Goal: Information Seeking & Learning: Learn about a topic

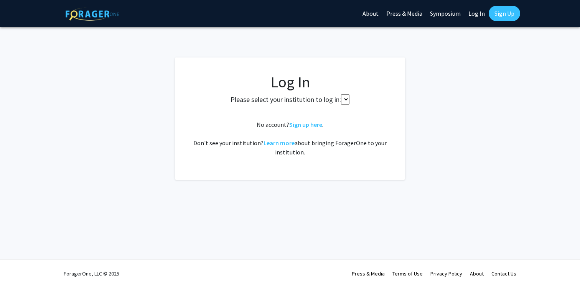
select select
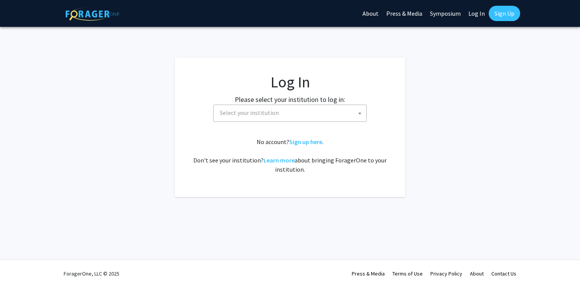
click at [239, 114] on span "Select your institution" at bounding box center [249, 113] width 59 height 8
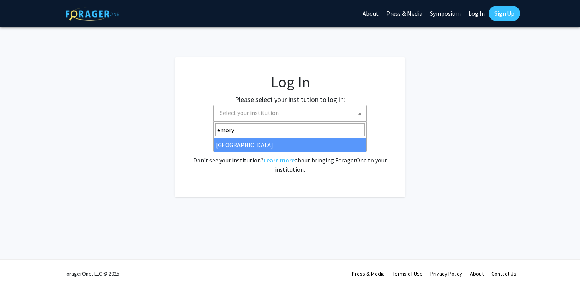
type input "emory"
select select "12"
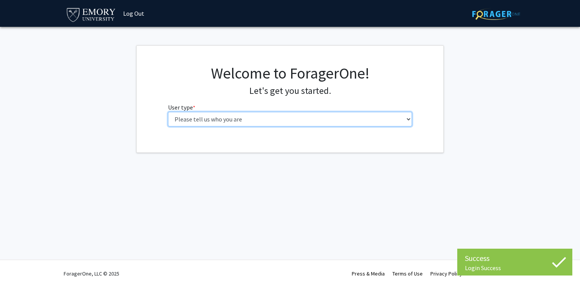
click at [181, 115] on select "Please tell us who you are Undergraduate Student Master's Student Doctoral Cand…" at bounding box center [290, 119] width 244 height 15
select select "1: undergrad"
click at [168, 112] on select "Please tell us who you are Undergraduate Student Master's Student Doctoral Cand…" at bounding box center [290, 119] width 244 height 15
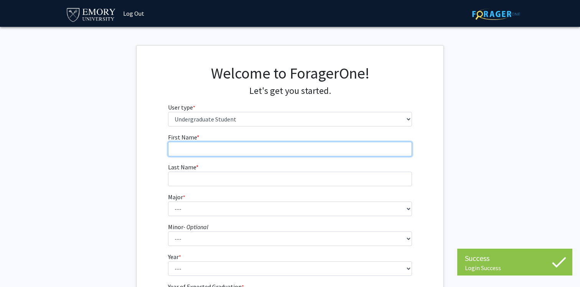
click at [356, 150] on input "First Name * required" at bounding box center [290, 149] width 244 height 15
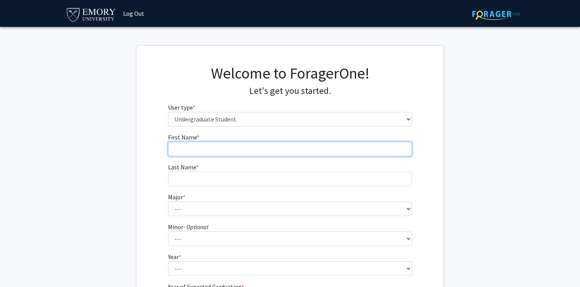
type input "Grace"
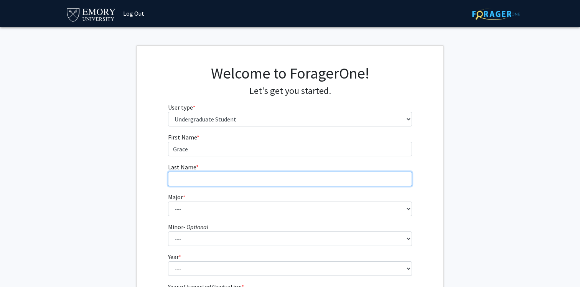
type input "Peng"
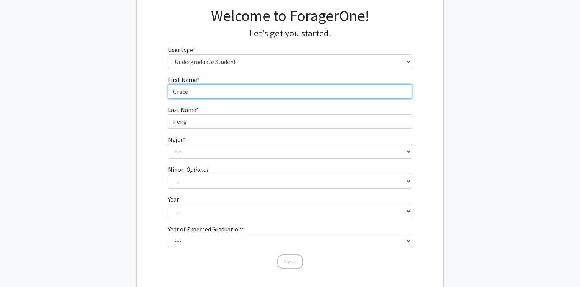
scroll to position [81, 0]
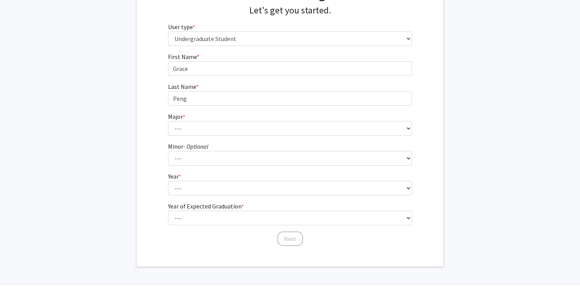
click at [251, 119] on fg-select "Major * required --- Accounting African American Studies African Studies Americ…" at bounding box center [290, 124] width 244 height 24
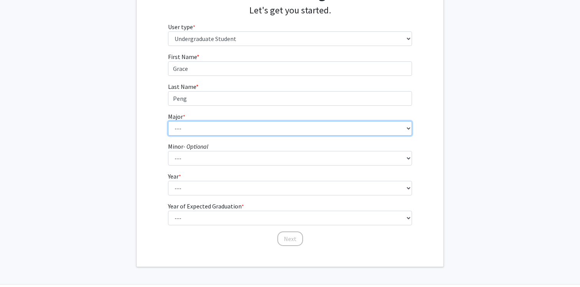
click at [247, 131] on select "--- Accounting African American Studies African Studies American Studies Analyt…" at bounding box center [290, 128] width 244 height 15
select select "56: 1016"
click at [168, 121] on select "--- Accounting African American Studies African Studies American Studies Analyt…" at bounding box center [290, 128] width 244 height 15
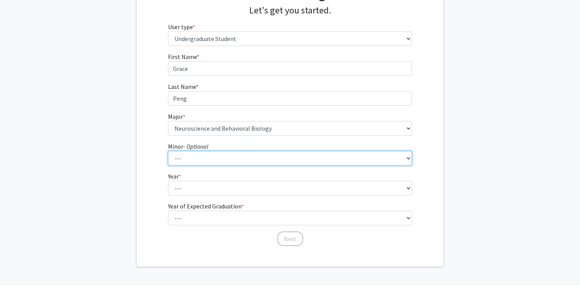
click at [220, 158] on select "--- African American Studies African Studies American Studies Ancient Mediterra…" at bounding box center [290, 158] width 244 height 15
click at [168, 151] on select "--- African American Studies African Studies American Studies Ancient Mediterra…" at bounding box center [290, 158] width 244 height 15
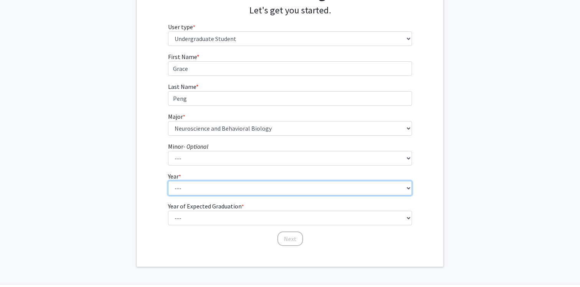
click at [213, 186] on select "--- First-year Sophomore Junior Senior Postbaccalaureate Certificate" at bounding box center [290, 188] width 244 height 15
select select "1: first-year"
click at [168, 181] on select "--- First-year Sophomore Junior Senior Postbaccalaureate Certificate" at bounding box center [290, 188] width 244 height 15
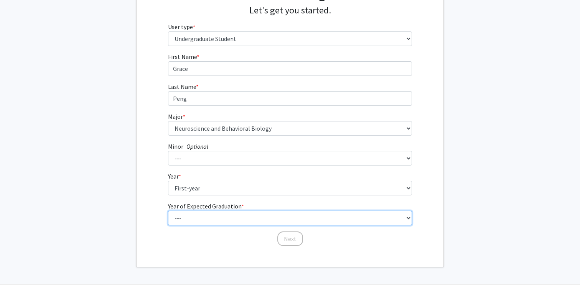
click at [192, 216] on select "--- 2025 2026 2027 2028 2029 2030 2031 2032 2033 2034" at bounding box center [290, 218] width 244 height 15
select select "5: 2029"
click at [168, 211] on select "--- 2025 2026 2027 2028 2029 2030 2031 2032 2033 2034" at bounding box center [290, 218] width 244 height 15
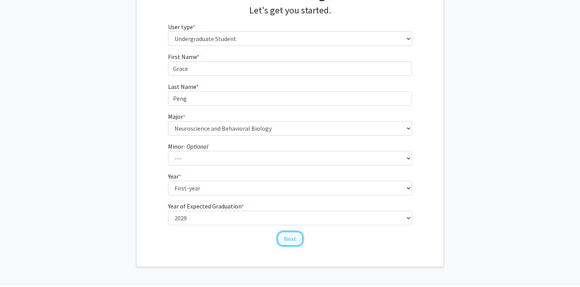
click at [294, 243] on button "Next" at bounding box center [290, 239] width 26 height 15
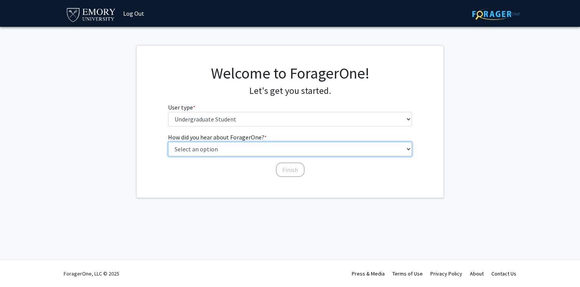
click at [262, 152] on select "Select an option Peer/student recommendation Faculty/staff recommendation Unive…" at bounding box center [290, 149] width 244 height 15
select select "2: faculty_recommendation"
click at [168, 142] on select "Select an option Peer/student recommendation Faculty/staff recommendation Unive…" at bounding box center [290, 149] width 244 height 15
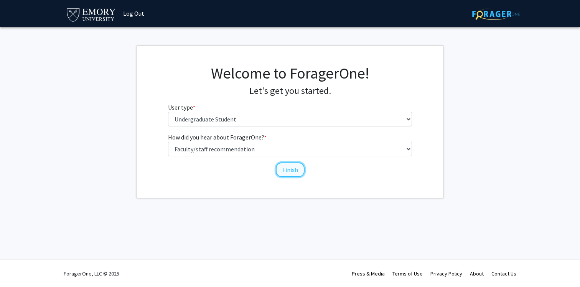
click at [284, 173] on button "Finish" at bounding box center [290, 170] width 29 height 15
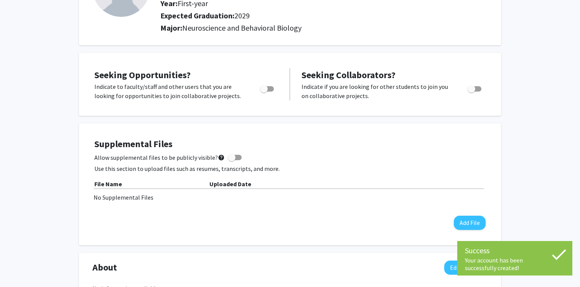
scroll to position [100, 0]
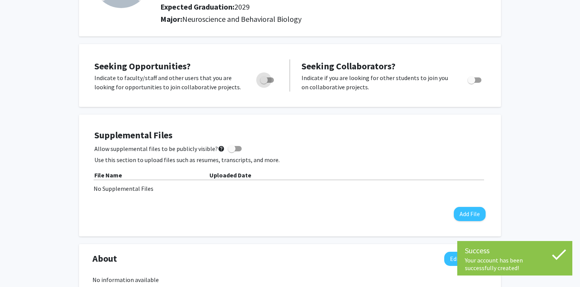
click at [269, 81] on span "Toggle" at bounding box center [267, 80] width 14 height 5
click at [264, 83] on input "Are you actively seeking opportunities?" at bounding box center [264, 83] width 0 height 0
checkbox input "true"
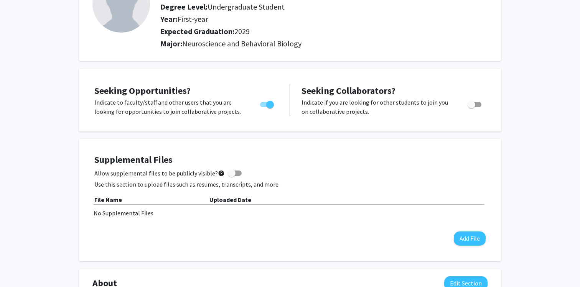
scroll to position [0, 0]
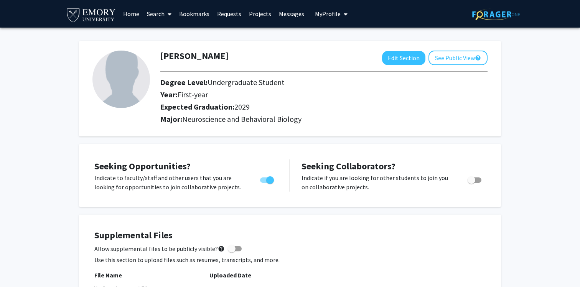
click at [151, 9] on link "Search" at bounding box center [159, 13] width 32 height 27
click at [169, 49] on span "Students" at bounding box center [166, 50] width 47 height 15
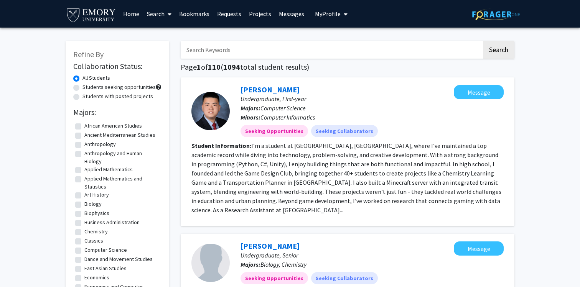
click at [163, 16] on link "Search" at bounding box center [159, 13] width 32 height 27
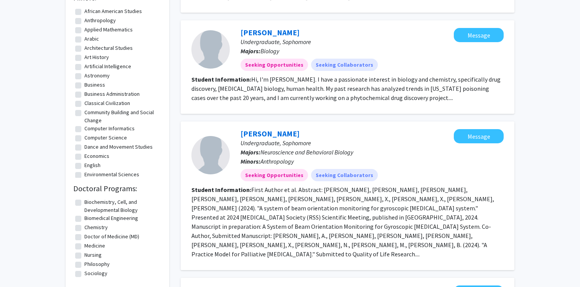
scroll to position [312, 0]
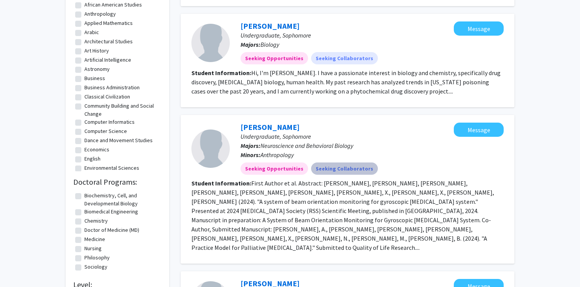
click at [325, 163] on mat-chip "Seeking Collaborators" at bounding box center [344, 169] width 67 height 12
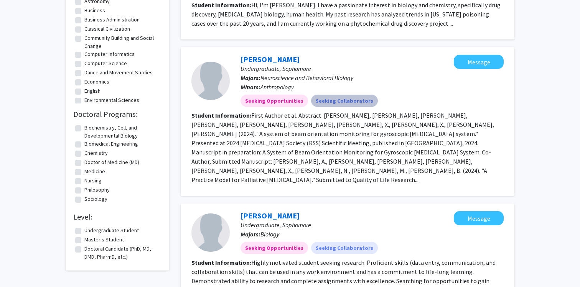
scroll to position [390, 0]
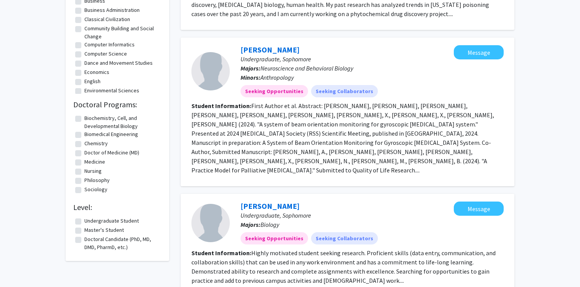
click at [230, 128] on section "Student Information: First Author et al. Abstract: Zheng, A., Kong, T., Zheng, …" at bounding box center [347, 138] width 312 height 74
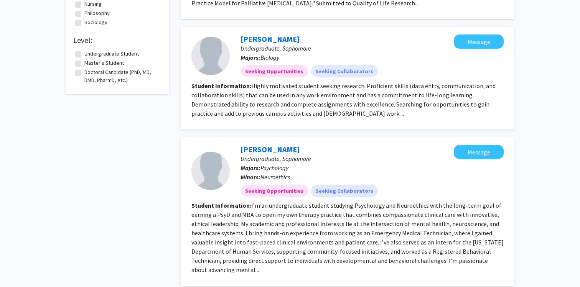
scroll to position [559, 0]
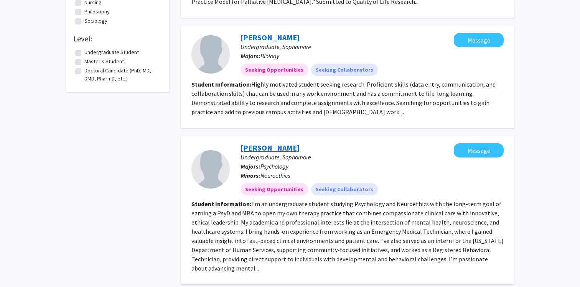
click at [251, 143] on link "Elizabeth Moose" at bounding box center [270, 148] width 59 height 10
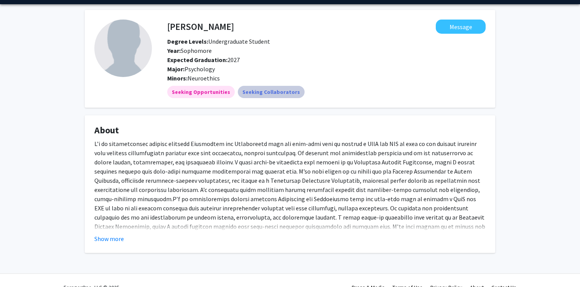
scroll to position [37, 0]
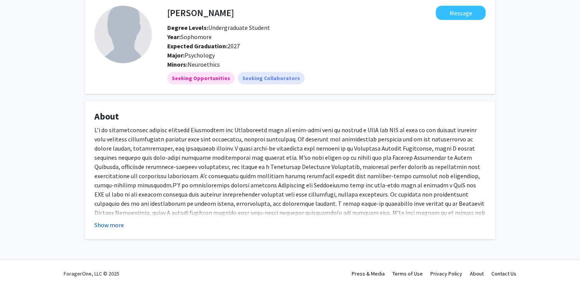
click at [97, 227] on button "Show more" at bounding box center [109, 225] width 30 height 9
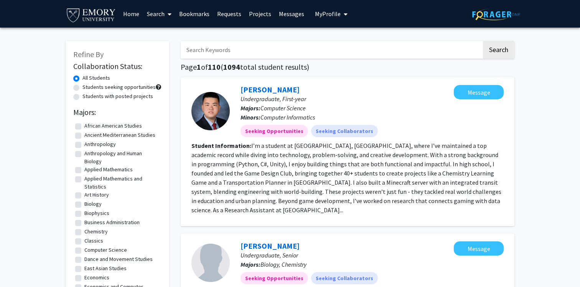
click at [166, 13] on span at bounding box center [168, 14] width 7 height 27
click at [166, 39] on span "Faculty/Staff" at bounding box center [171, 35] width 56 height 15
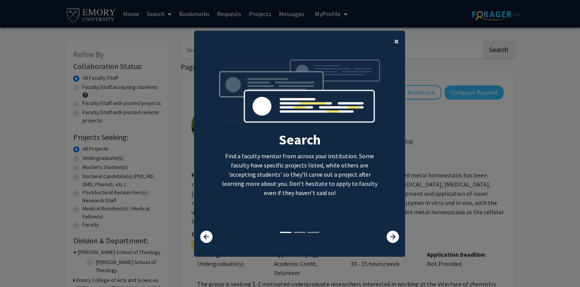
click at [395, 40] on span "×" at bounding box center [396, 41] width 5 height 12
click at [398, 58] on div "Search Find a faculty mentor from across your institution. Some faculty have sp…" at bounding box center [300, 144] width 210 height 173
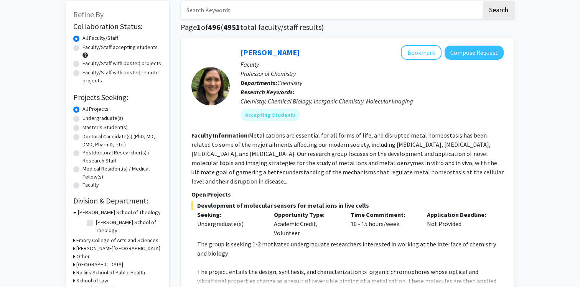
scroll to position [32, 0]
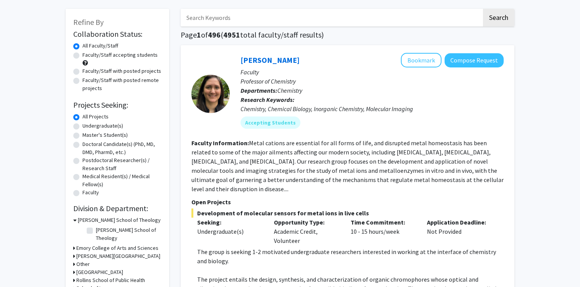
click at [110, 80] on label "Faculty/Staff with posted remote projects" at bounding box center [121, 84] width 79 height 16
click at [87, 80] on input "Faculty/Staff with posted remote projects" at bounding box center [84, 78] width 5 height 5
radio input "true"
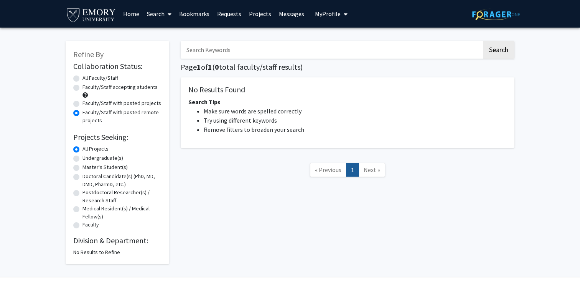
click at [106, 79] on label "All Faculty/Staff" at bounding box center [100, 78] width 36 height 8
click at [87, 79] on input "All Faculty/Staff" at bounding box center [84, 76] width 5 height 5
radio input "true"
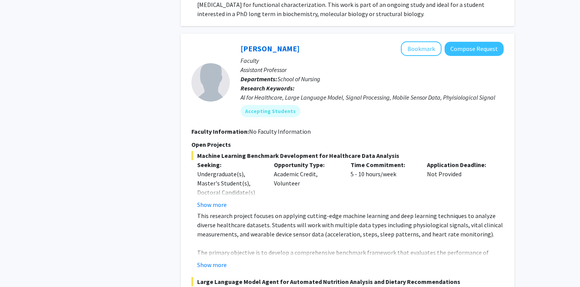
scroll to position [1131, 0]
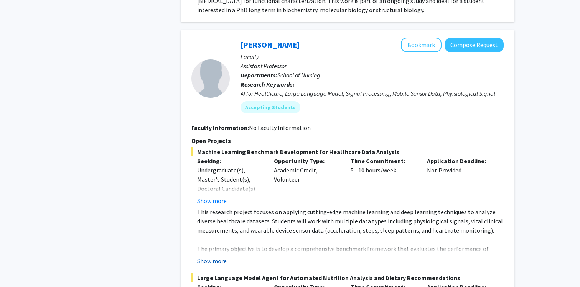
click at [216, 257] on button "Show more" at bounding box center [212, 261] width 30 height 9
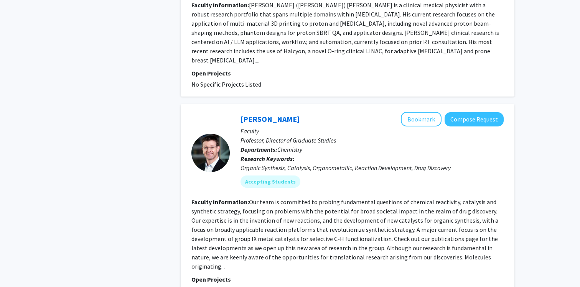
scroll to position [2627, 0]
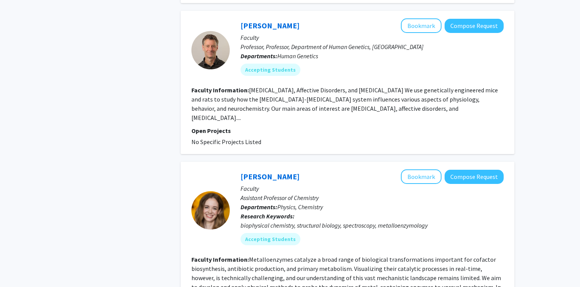
scroll to position [1683, 0]
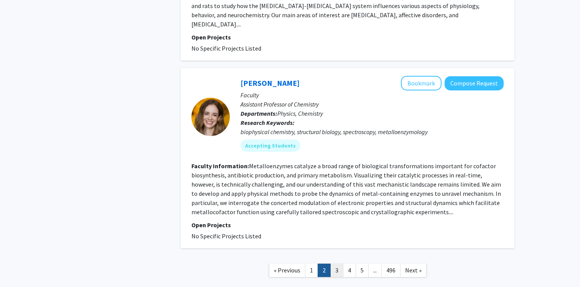
click at [335, 264] on link "3" at bounding box center [336, 270] width 13 height 13
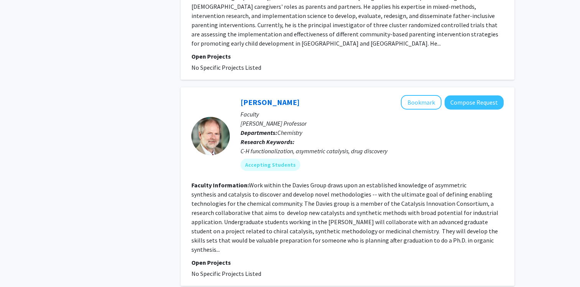
scroll to position [629, 0]
